Goal: Task Accomplishment & Management: Complete application form

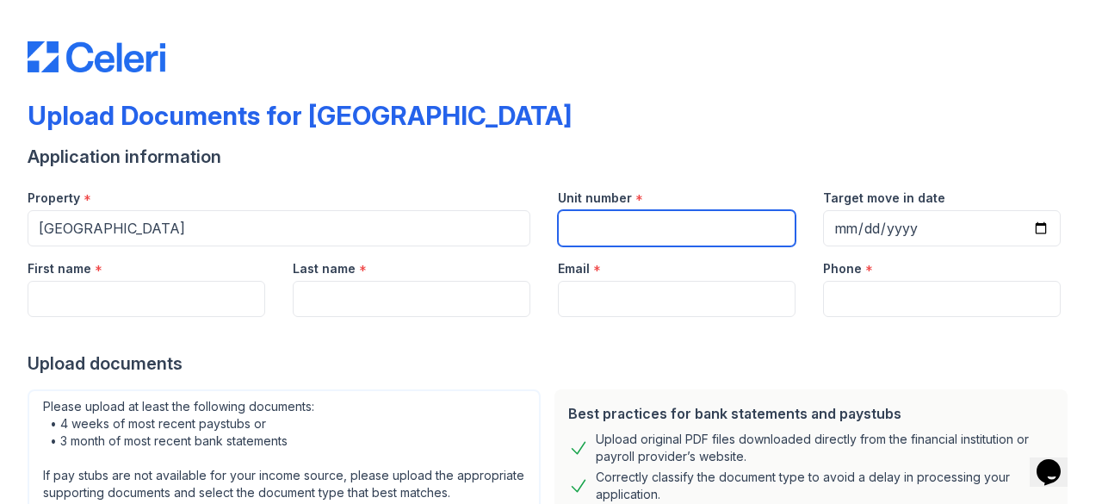
click at [692, 238] on input "Unit number" at bounding box center [677, 228] width 238 height 36
type input "810"
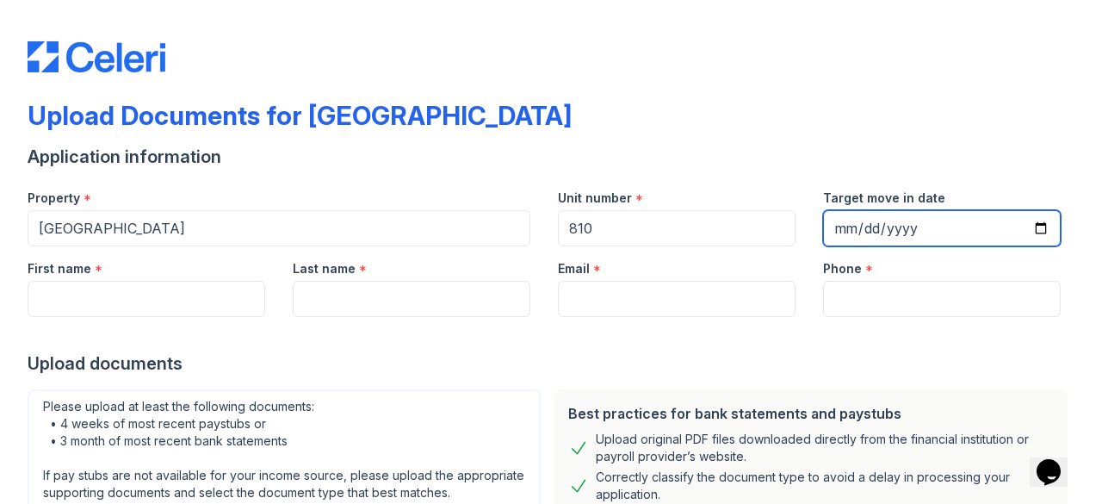
click at [854, 226] on input "Target move in date" at bounding box center [942, 228] width 238 height 36
type input "[DATE]"
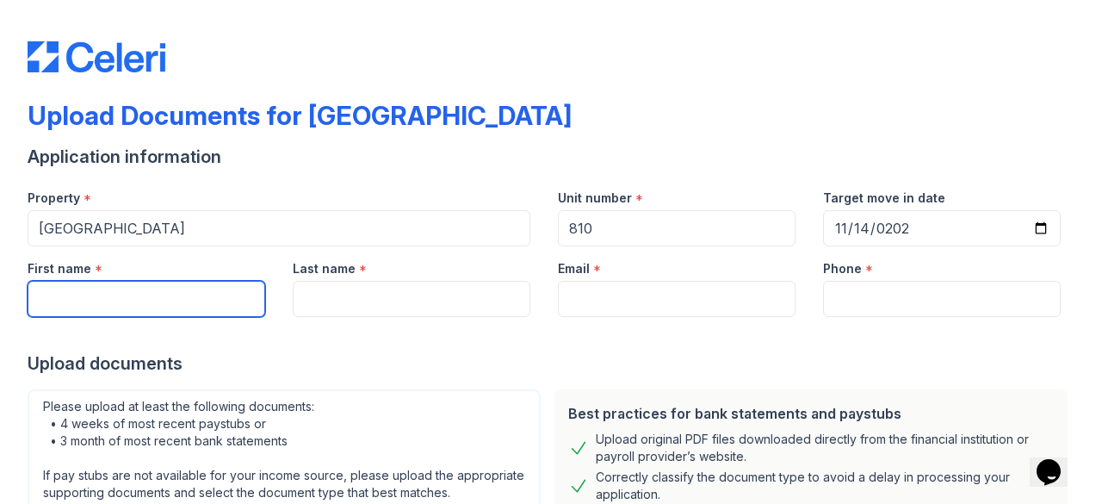
click at [121, 301] on input "First name" at bounding box center [147, 299] width 238 height 36
type input "Jack"
type input "[PERSON_NAME]"
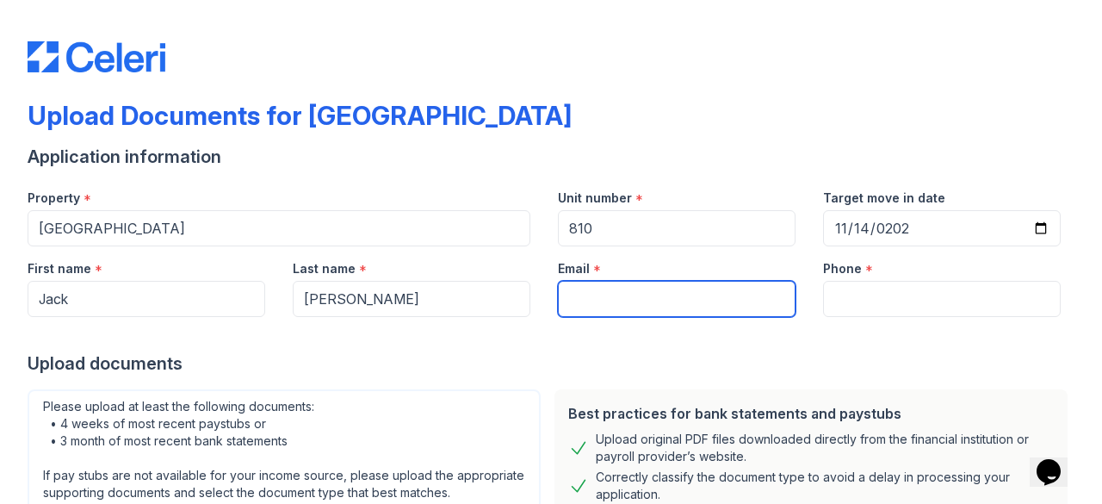
type input "[EMAIL_ADDRESS][DOMAIN_NAME]"
type input "7325352175"
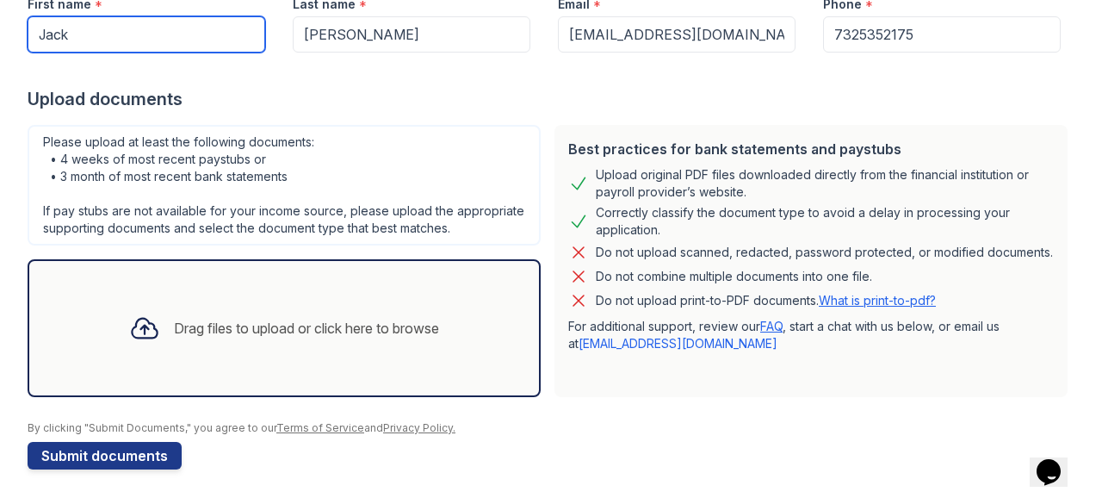
scroll to position [280, 0]
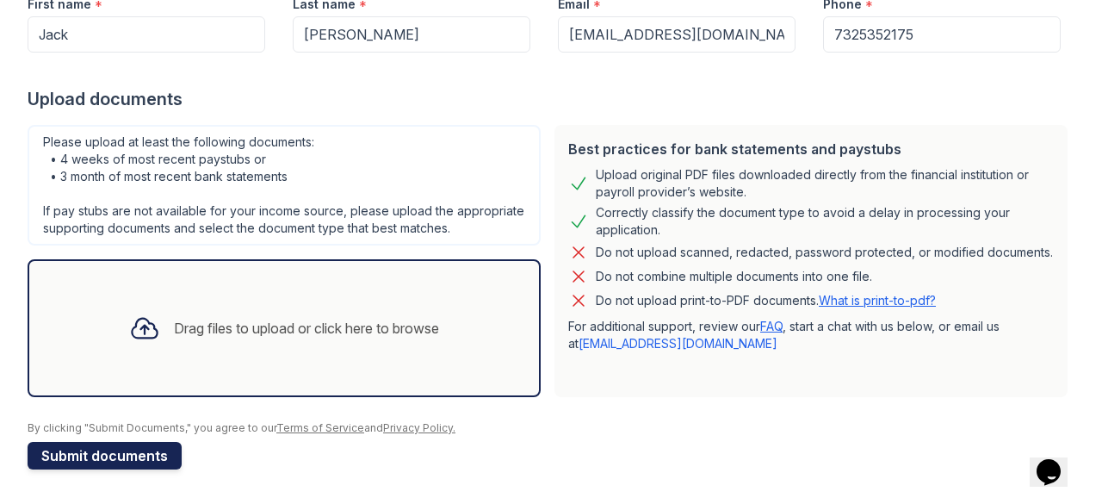
click at [88, 459] on button "Submit documents" at bounding box center [105, 456] width 154 height 28
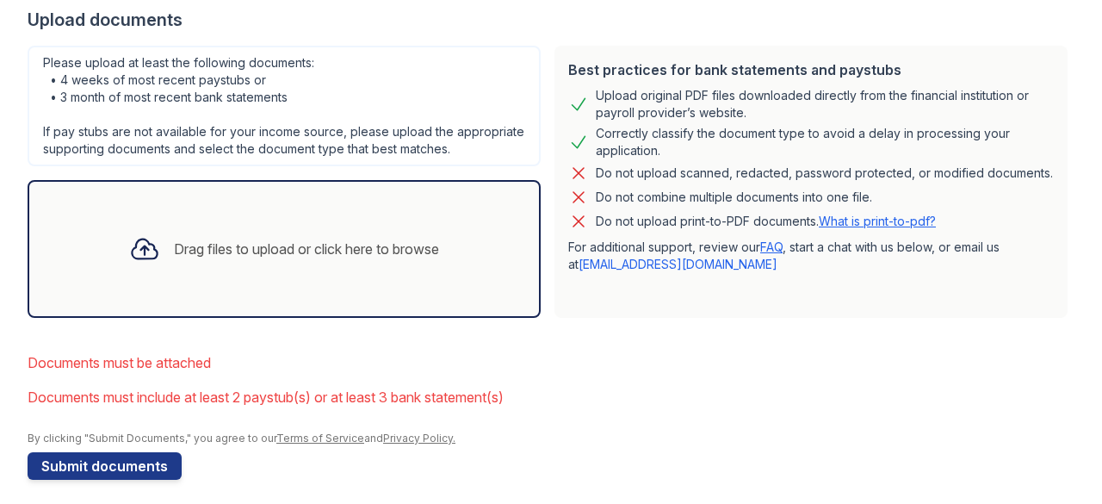
scroll to position [394, 0]
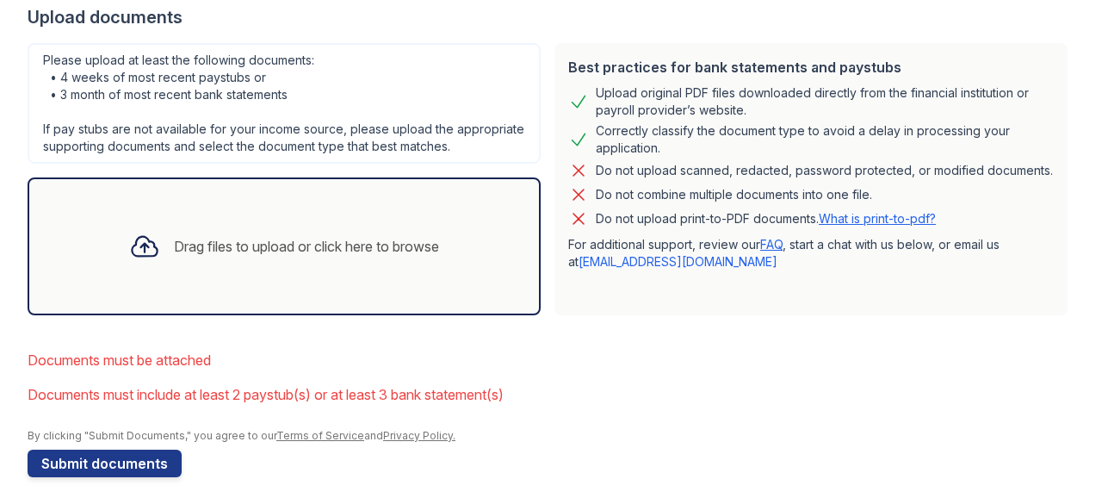
click at [155, 264] on div at bounding box center [144, 246] width 45 height 45
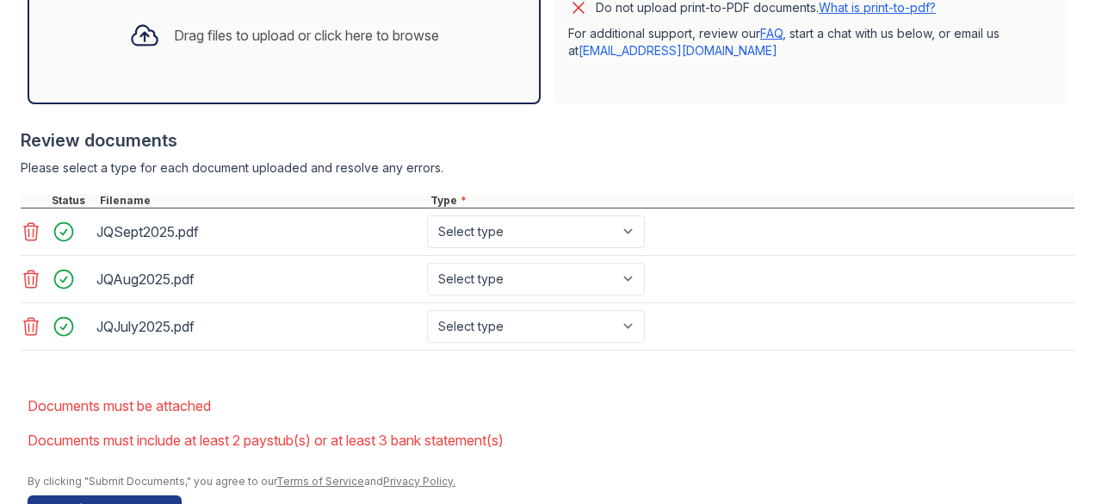
scroll to position [672, 0]
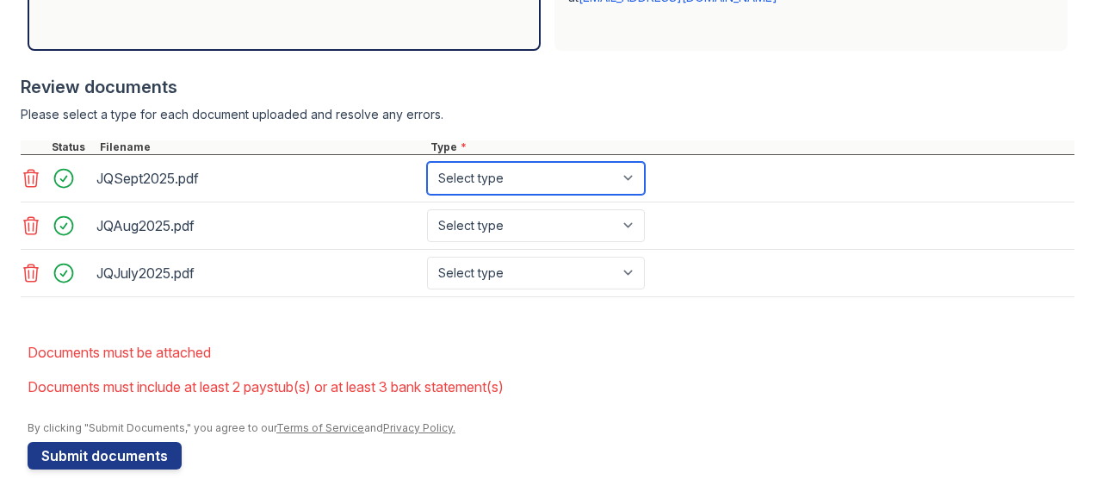
click at [634, 182] on select "Select type Paystub Bank Statement Offer Letter Tax Documents Benefit Award Let…" at bounding box center [536, 178] width 218 height 33
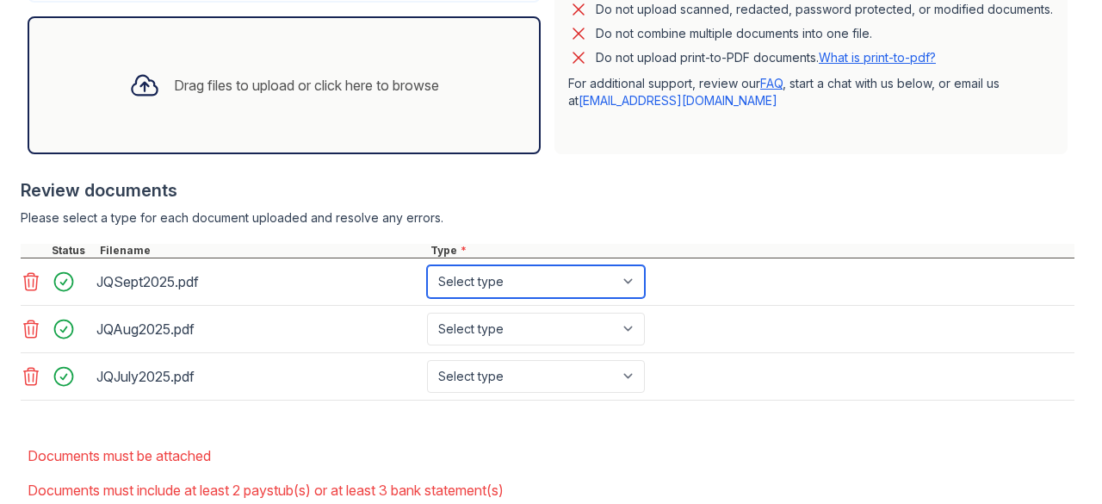
scroll to position [548, 0]
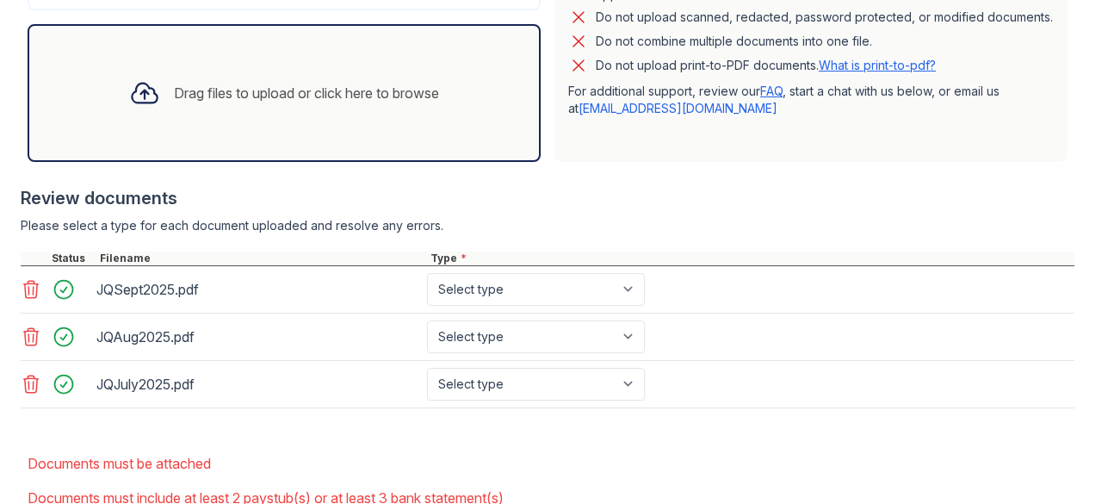
drag, startPoint x: 634, startPoint y: 182, endPoint x: 627, endPoint y: 251, distance: 69.2
click at [627, 251] on div "Best practices for bank statements and paystubs Upload original PDF files downl…" at bounding box center [548, 154] width 1054 height 542
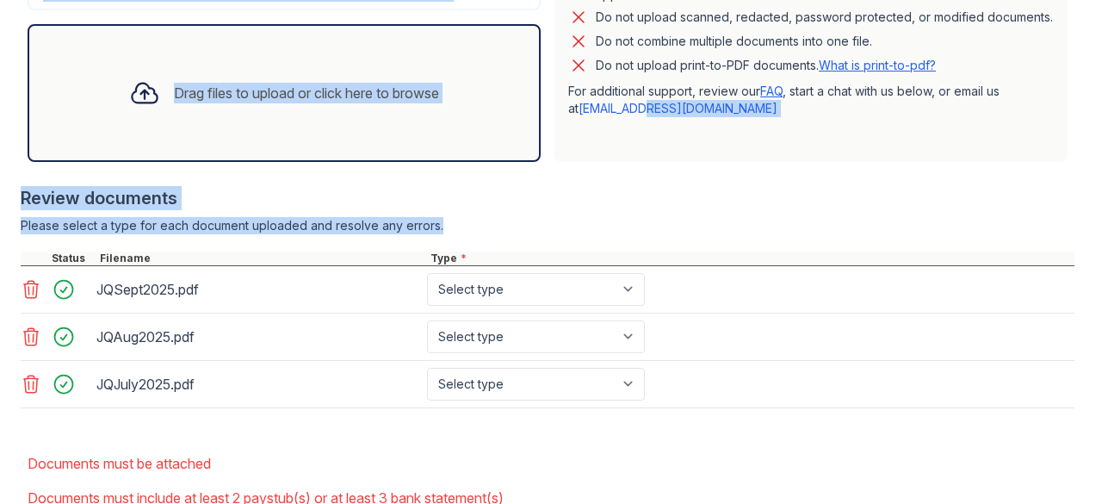
click at [576, 209] on div "Review documents" at bounding box center [548, 198] width 1054 height 24
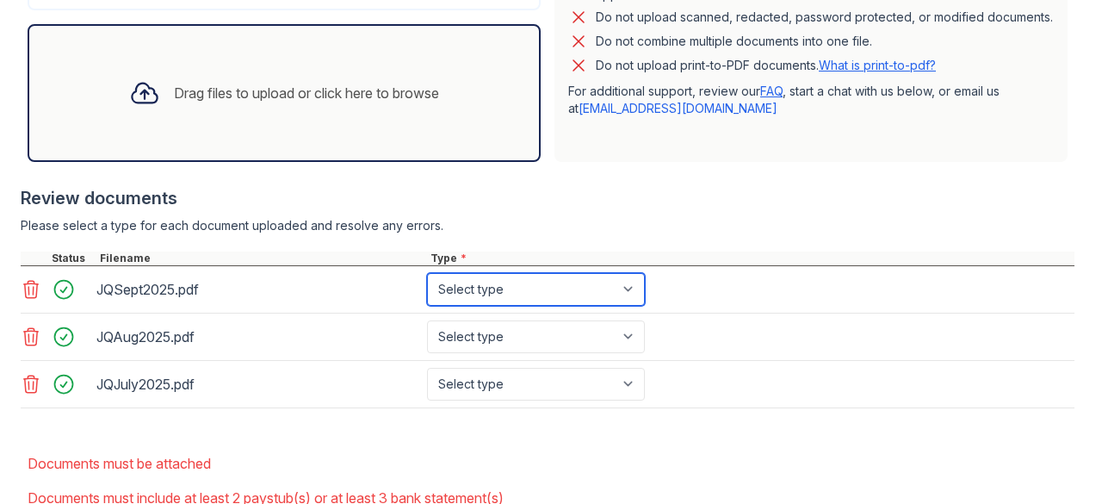
click at [631, 306] on select "Select type Paystub Bank Statement Offer Letter Tax Documents Benefit Award Let…" at bounding box center [536, 289] width 218 height 33
select select "bank_statement"
click at [427, 288] on select "Select type Paystub Bank Statement Offer Letter Tax Documents Benefit Award Let…" at bounding box center [536, 289] width 218 height 33
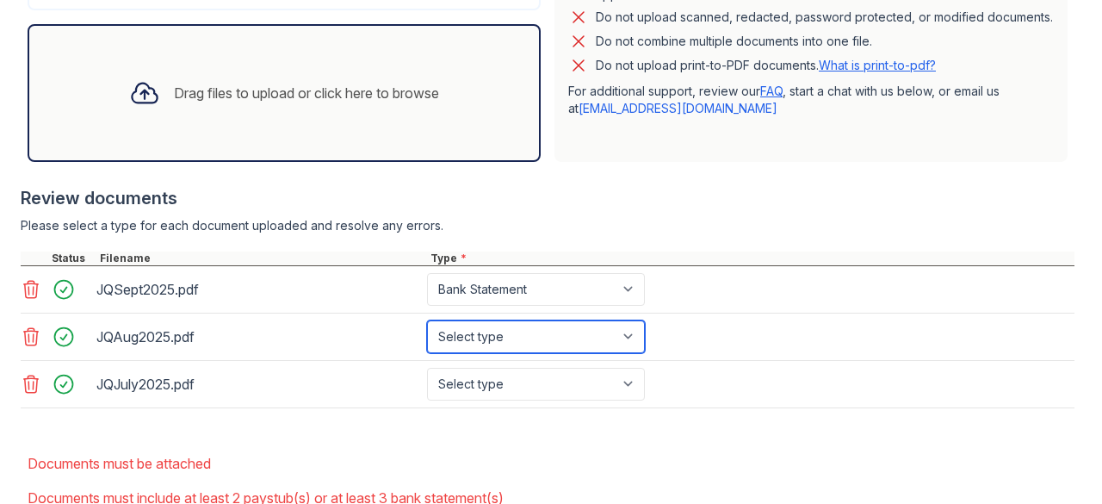
click at [640, 353] on select "Select type Paystub Bank Statement Offer Letter Tax Documents Benefit Award Let…" at bounding box center [536, 336] width 218 height 33
select select "bank_statement"
click at [427, 335] on select "Select type Paystub Bank Statement Offer Letter Tax Documents Benefit Award Let…" at bounding box center [536, 336] width 218 height 33
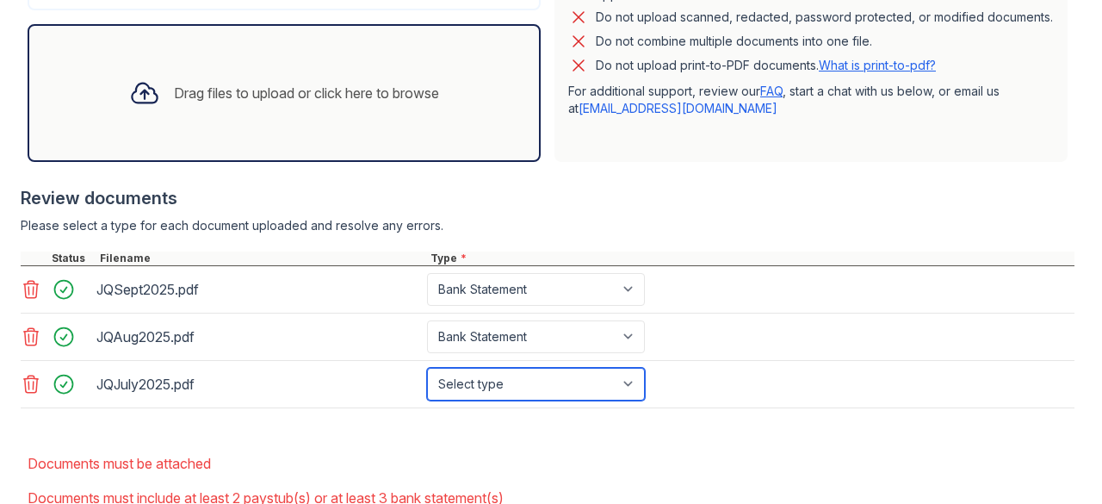
click at [631, 394] on select "Select type Paystub Bank Statement Offer Letter Tax Documents Benefit Award Let…" at bounding box center [536, 384] width 218 height 33
select select "bank_statement"
click at [427, 381] on select "Select type Paystub Bank Statement Offer Letter Tax Documents Benefit Award Let…" at bounding box center [536, 384] width 218 height 33
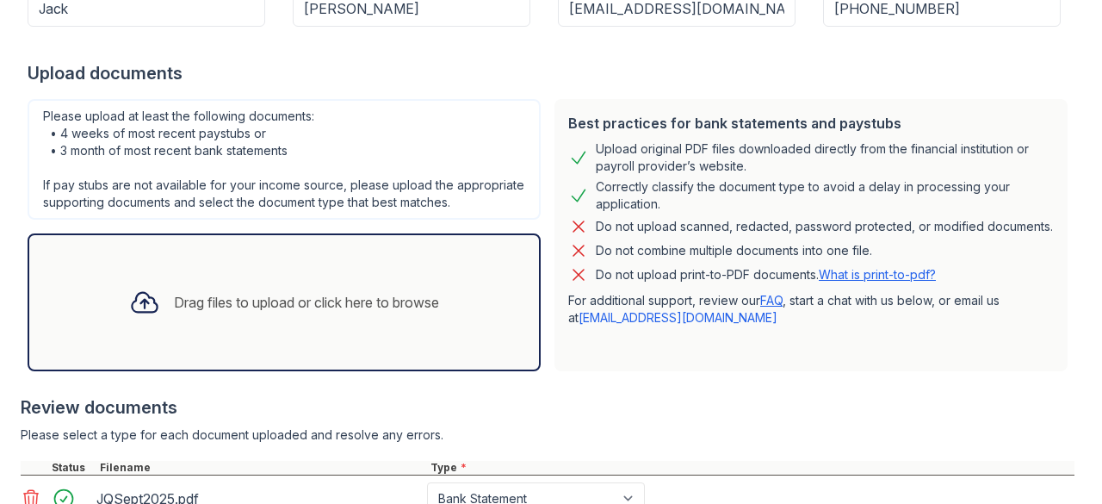
scroll to position [339, 0]
click at [298, 312] on div "Drag files to upload or click here to browse" at bounding box center [306, 301] width 265 height 21
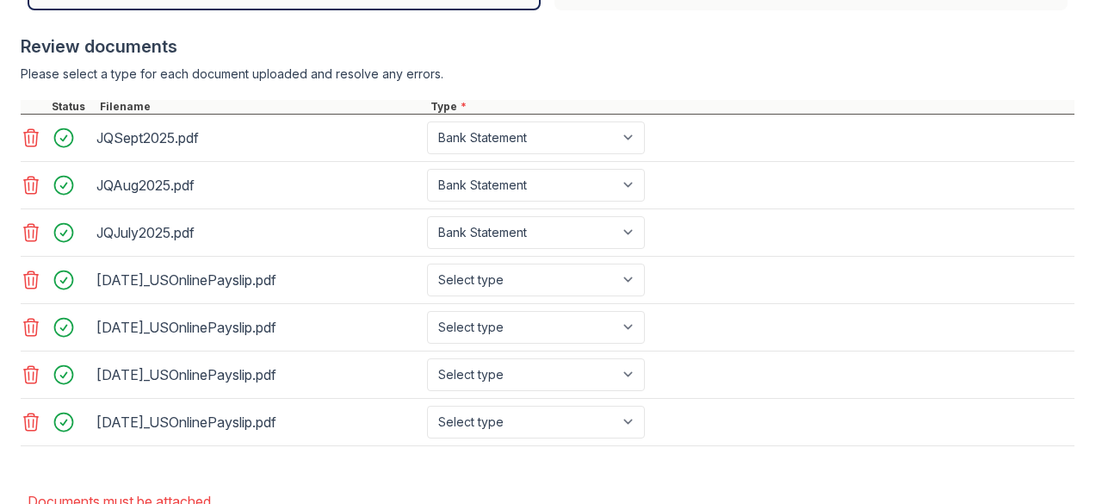
scroll to position [711, 0]
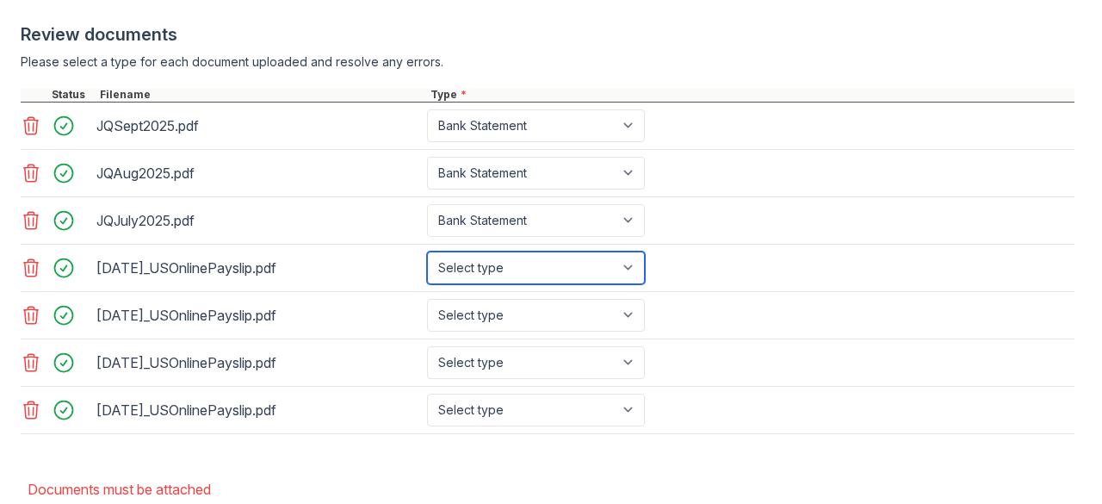
click at [620, 284] on select "Select type Paystub Bank Statement Offer Letter Tax Documents Benefit Award Let…" at bounding box center [536, 267] width 218 height 33
select select "paystub"
click at [427, 264] on select "Select type Paystub Bank Statement Offer Letter Tax Documents Benefit Award Let…" at bounding box center [536, 267] width 218 height 33
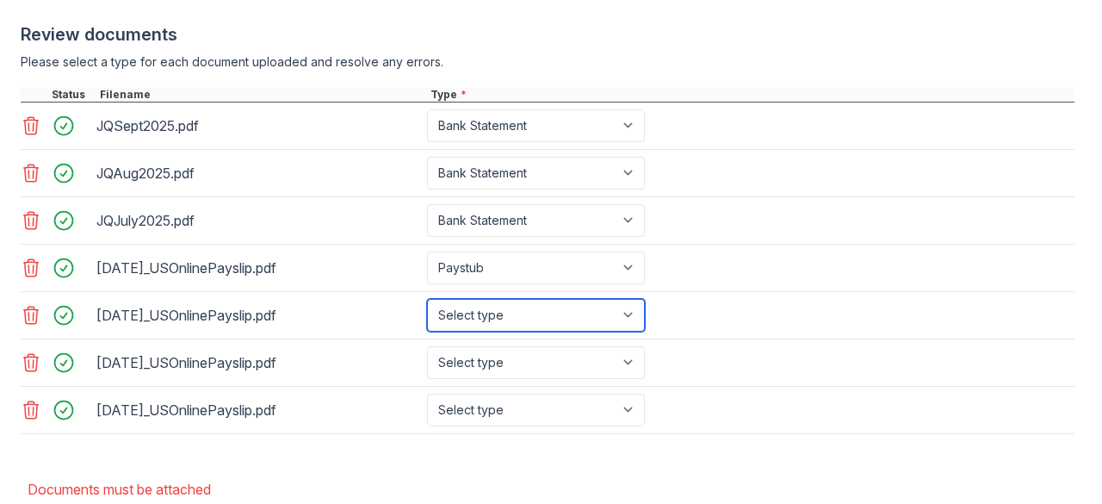
click at [591, 328] on select "Select type Paystub Bank Statement Offer Letter Tax Documents Benefit Award Let…" at bounding box center [536, 315] width 218 height 33
select select "paystub"
click at [427, 311] on select "Select type Paystub Bank Statement Offer Letter Tax Documents Benefit Award Let…" at bounding box center [536, 315] width 218 height 33
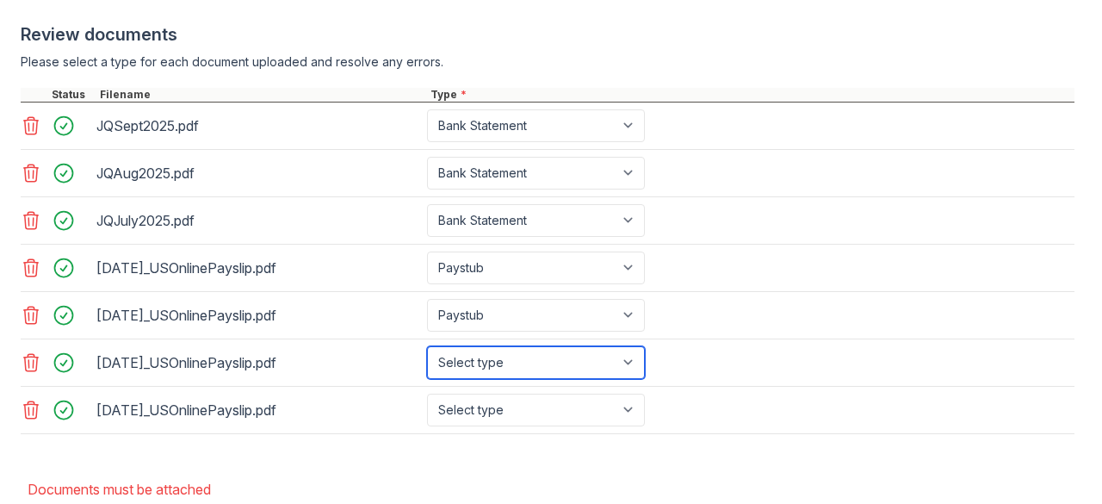
click at [573, 362] on select "Select type Paystub Bank Statement Offer Letter Tax Documents Benefit Award Let…" at bounding box center [536, 362] width 218 height 33
select select "paystub"
click at [427, 357] on select "Select type Paystub Bank Statement Offer Letter Tax Documents Benefit Award Let…" at bounding box center [536, 362] width 218 height 33
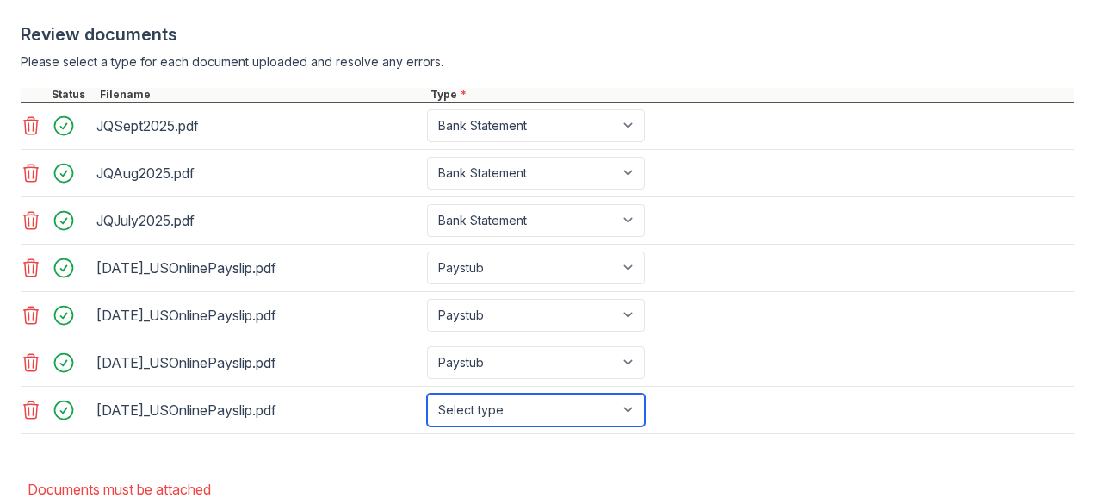
click at [577, 421] on select "Select type Paystub Bank Statement Offer Letter Tax Documents Benefit Award Let…" at bounding box center [536, 409] width 218 height 33
select select "paystub"
click at [427, 404] on select "Select type Paystub Bank Statement Offer Letter Tax Documents Benefit Award Let…" at bounding box center [536, 409] width 218 height 33
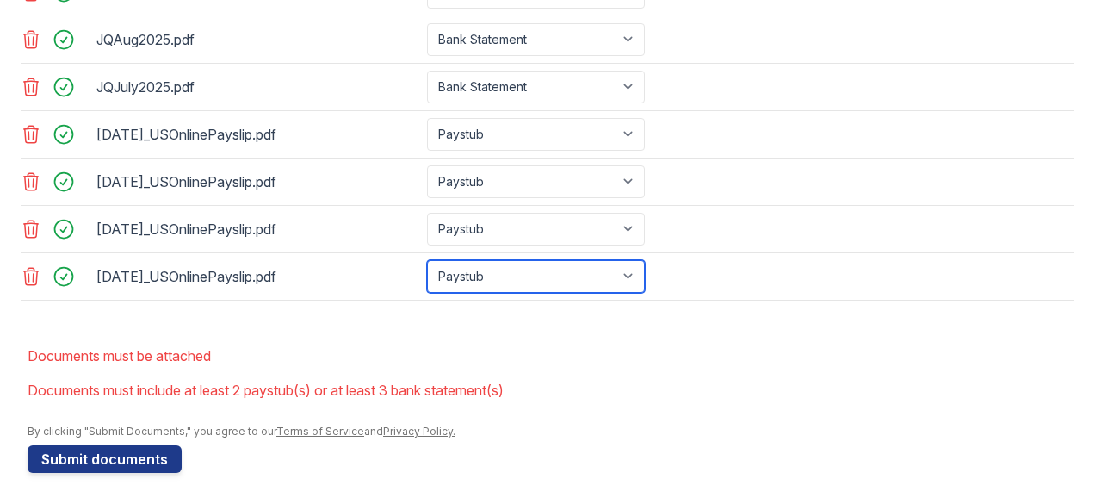
scroll to position [858, 0]
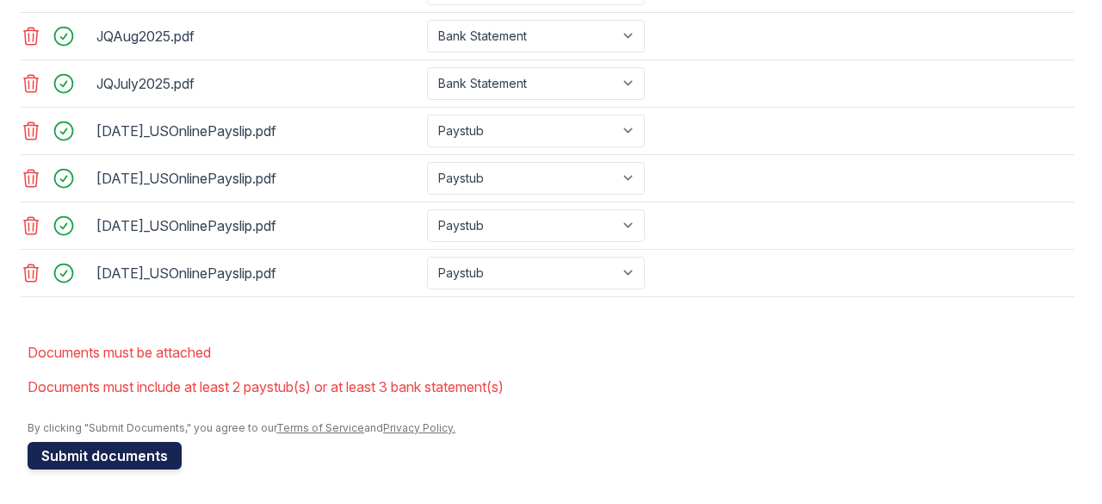
click at [135, 453] on button "Submit documents" at bounding box center [105, 456] width 154 height 28
